Goal: Task Accomplishment & Management: Complete application form

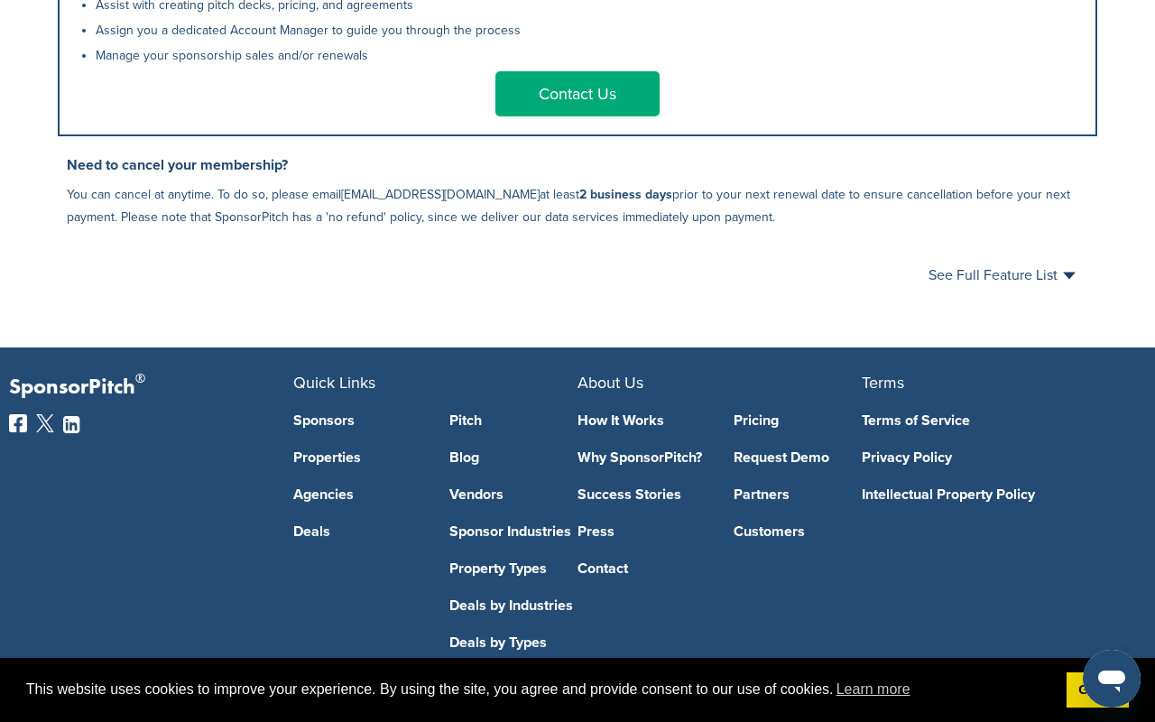
scroll to position [1131, 0]
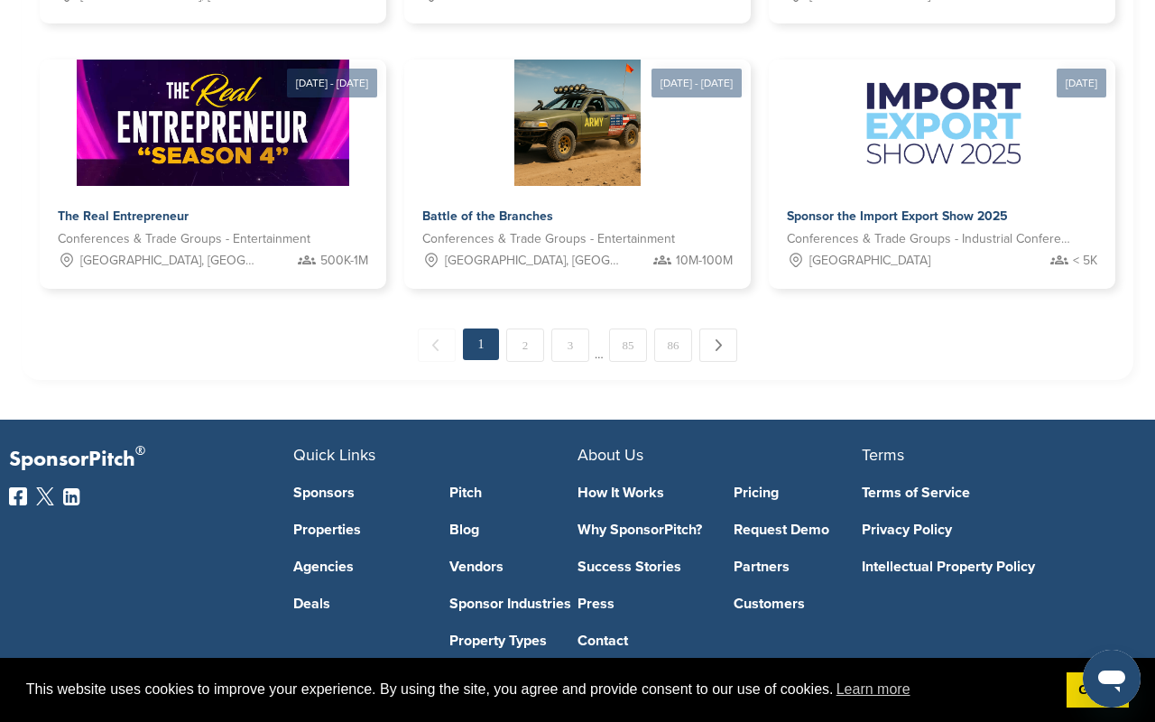
scroll to position [1466, 0]
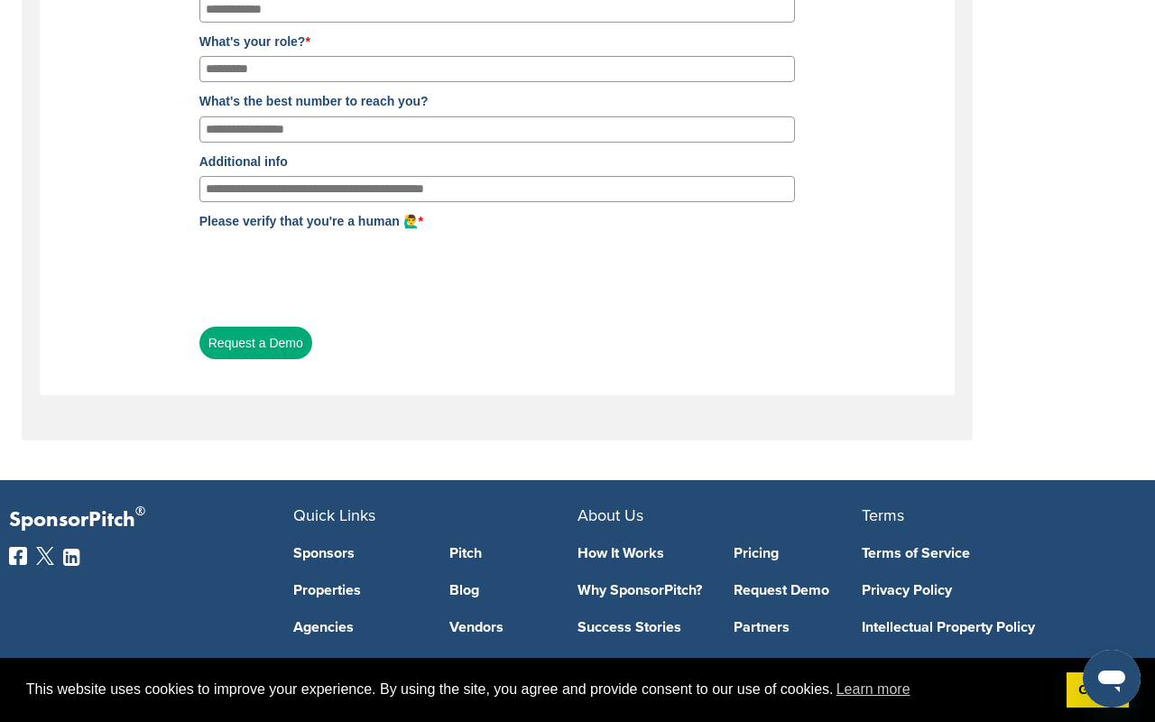
scroll to position [632, 0]
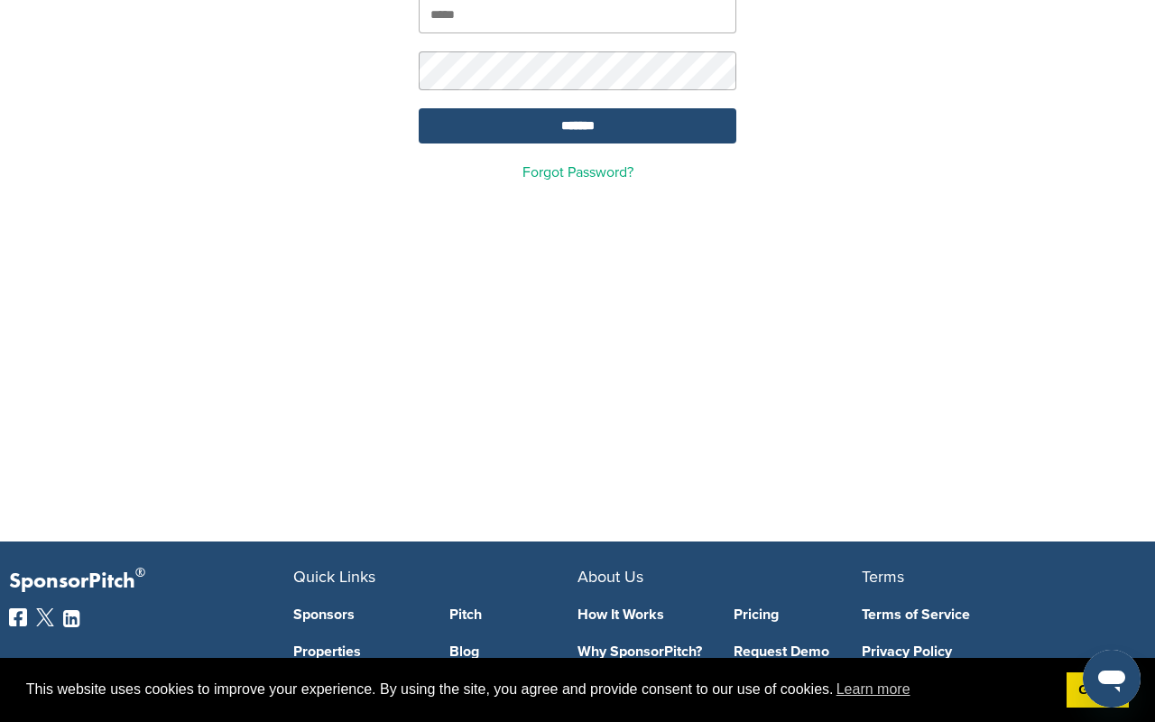
scroll to position [361, 0]
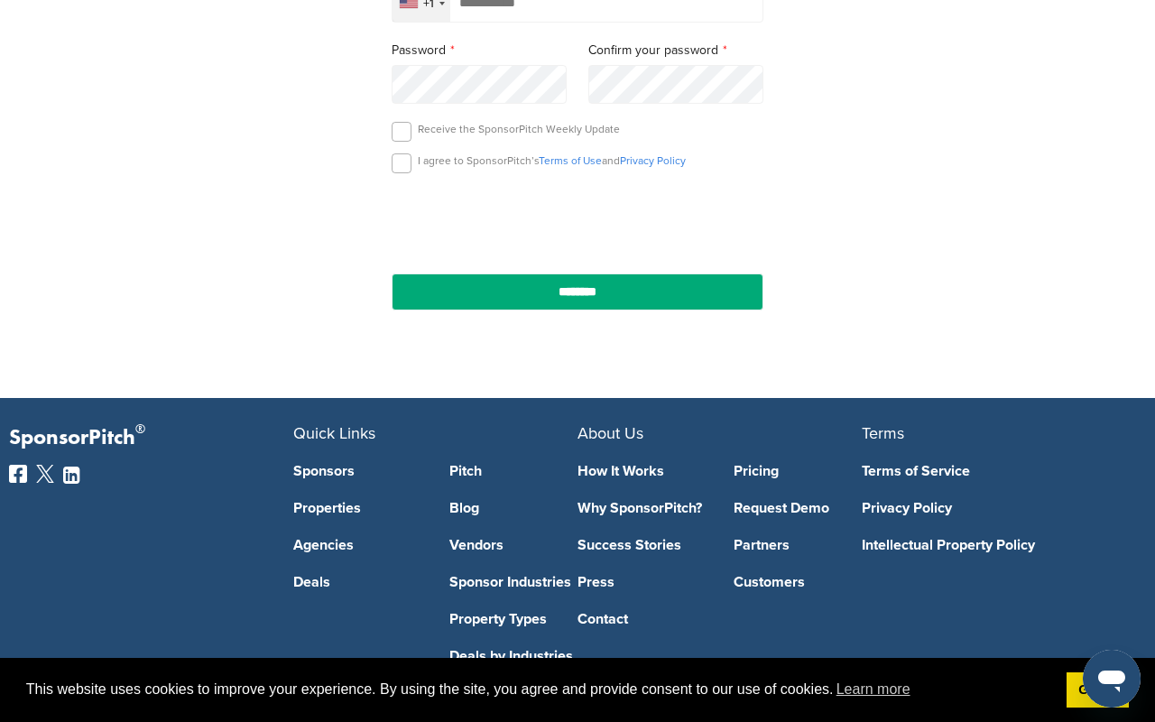
scroll to position [632, 0]
